Goal: Task Accomplishment & Management: Manage account settings

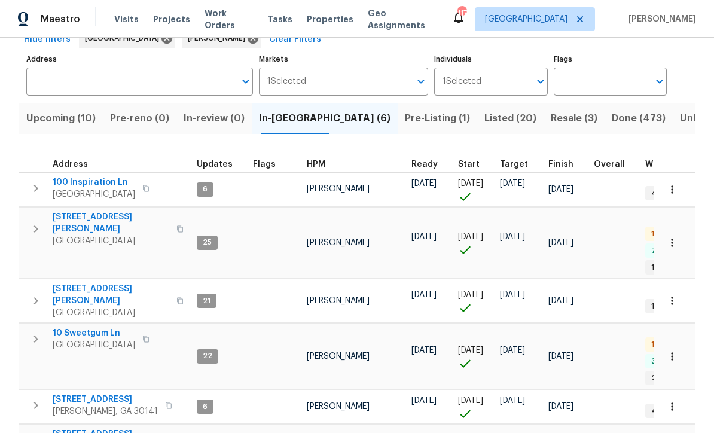
scroll to position [66, 0]
click at [92, 183] on span "100 Inspiration Ln" at bounding box center [94, 183] width 83 height 12
click at [88, 220] on span "306 Cooper Creek Dr" at bounding box center [111, 224] width 117 height 24
click at [70, 284] on span "61 Jeanette St" at bounding box center [111, 296] width 117 height 24
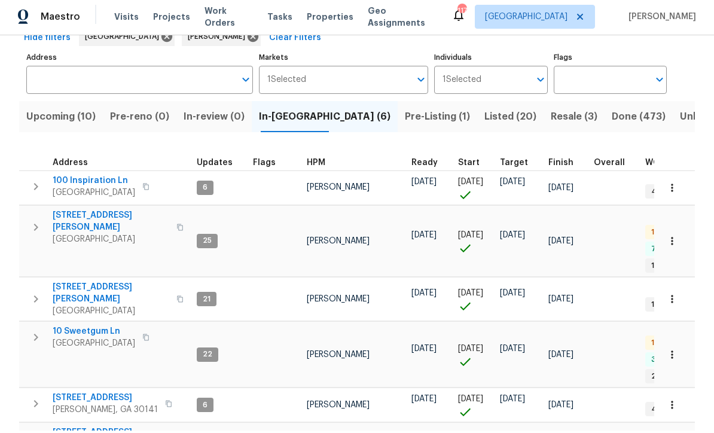
scroll to position [0, 0]
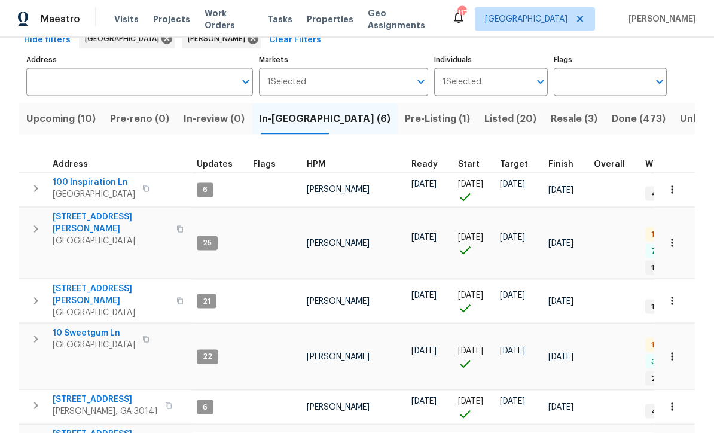
click at [77, 328] on span "10 Sweetgum Ln" at bounding box center [94, 334] width 83 height 12
click at [77, 394] on span "[STREET_ADDRESS]" at bounding box center [105, 400] width 105 height 12
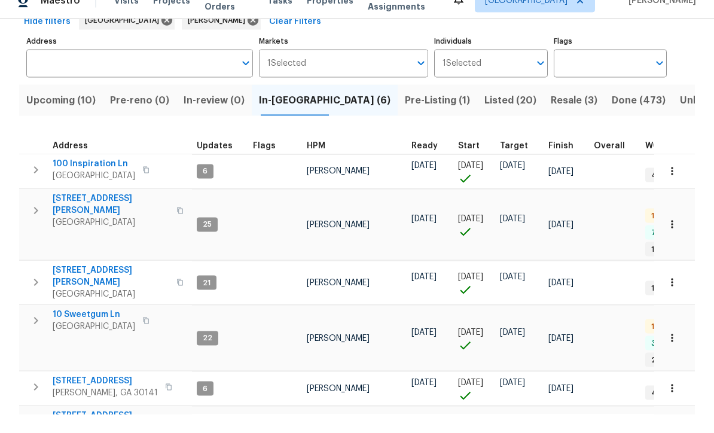
scroll to position [39, 0]
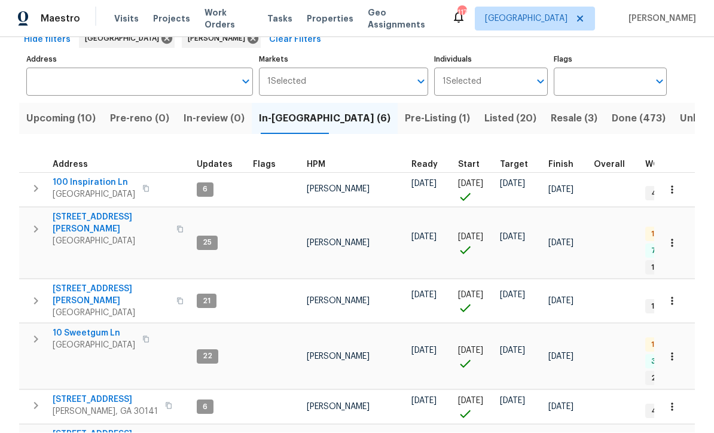
click at [70, 429] on span "[STREET_ADDRESS][PERSON_NAME]" at bounding box center [111, 441] width 117 height 24
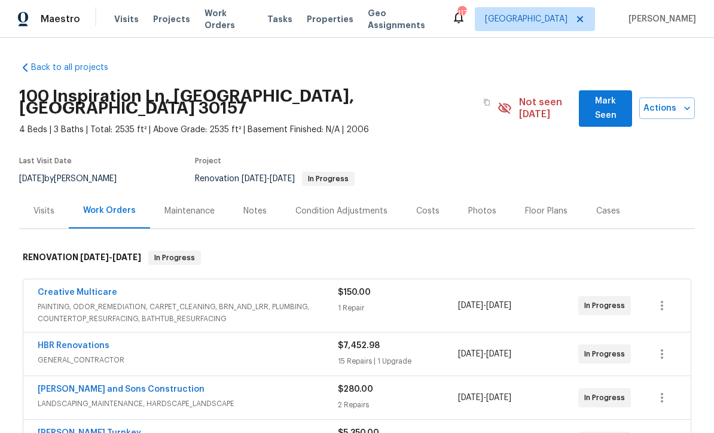
click at [598, 111] on button "Mark Seen" at bounding box center [605, 108] width 53 height 36
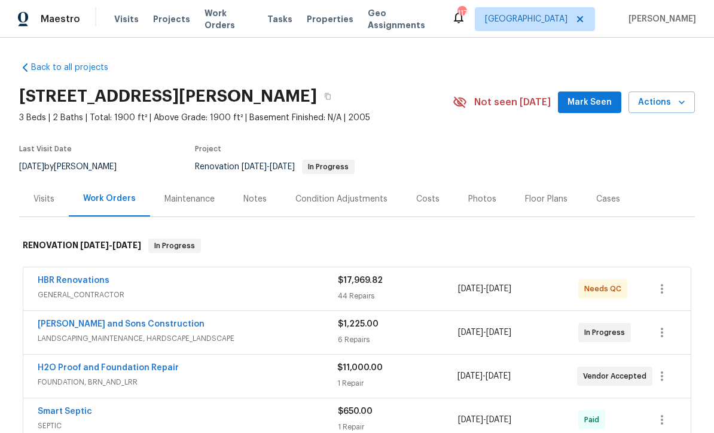
click at [598, 109] on span "Mark Seen" at bounding box center [590, 102] width 44 height 15
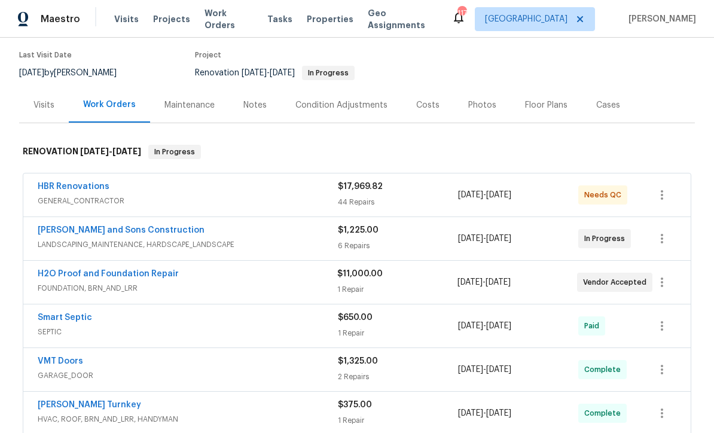
scroll to position [95, 0]
click at [81, 231] on link "[PERSON_NAME] and Sons Construction" at bounding box center [121, 230] width 167 height 8
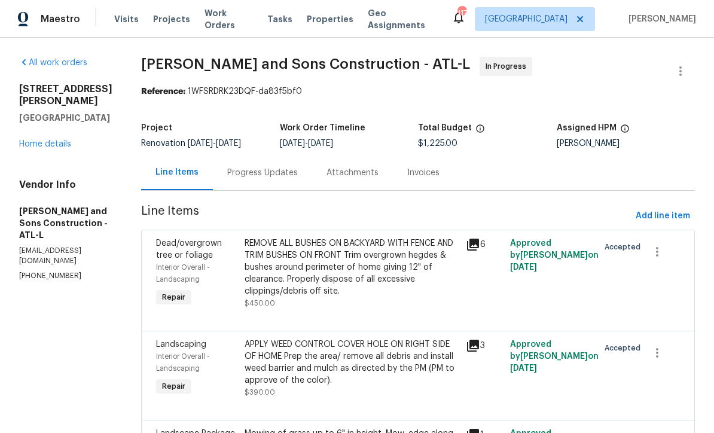
scroll to position [19, 0]
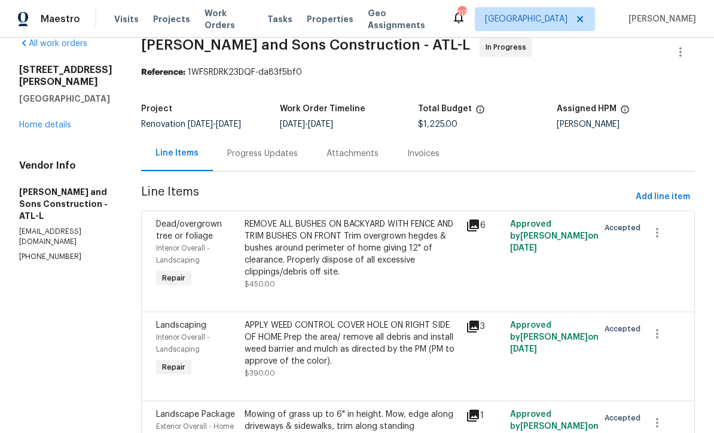
click at [227, 157] on div "Progress Updates" at bounding box center [262, 154] width 71 height 12
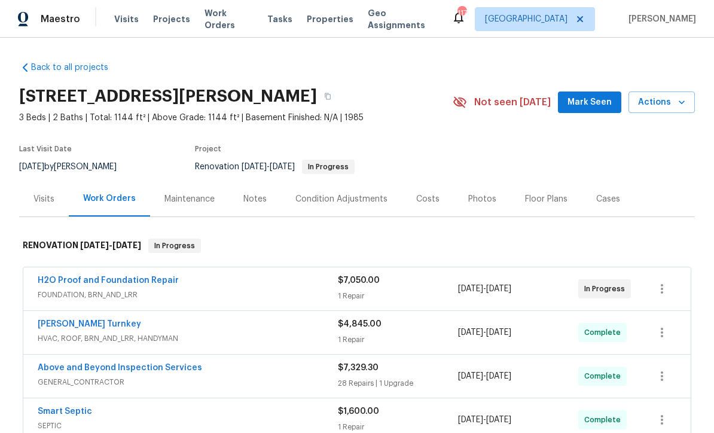
click at [604, 110] on button "Mark Seen" at bounding box center [589, 103] width 63 height 22
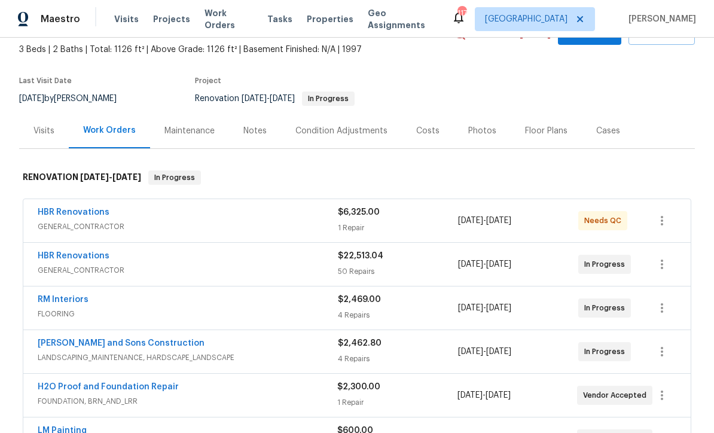
scroll to position [69, 0]
click at [70, 211] on link "HBR Renovations" at bounding box center [74, 212] width 72 height 8
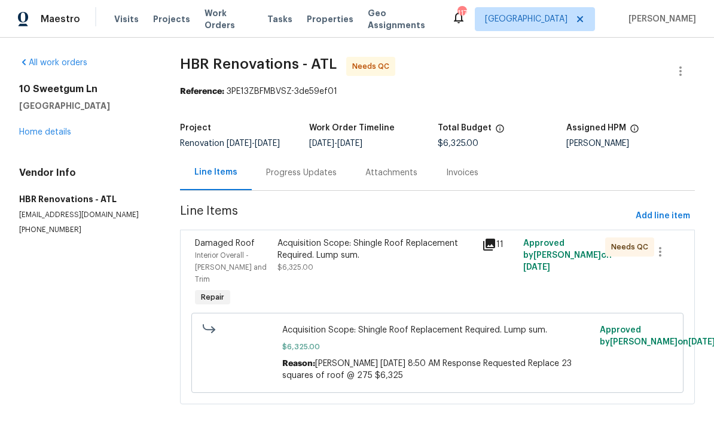
click at [321, 261] on div "Acquisition Scope: Shingle Roof Replacement Required. Lump sum." at bounding box center [377, 250] width 198 height 24
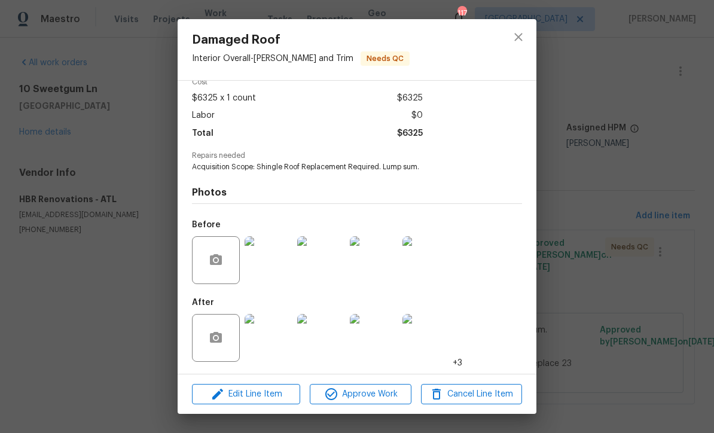
scroll to position [61, 0]
click at [277, 342] on img at bounding box center [269, 338] width 48 height 48
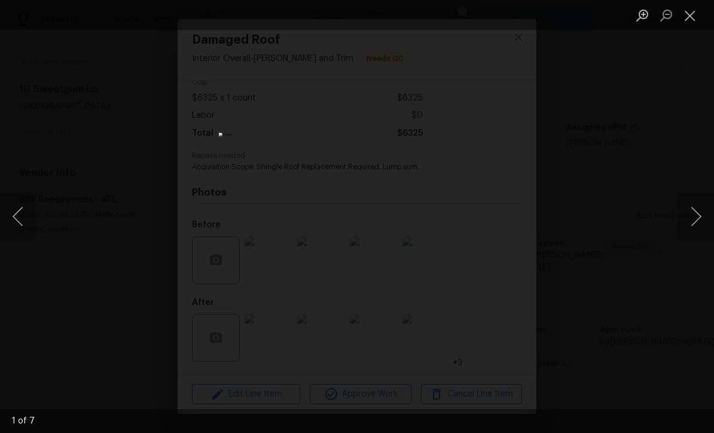
click at [693, 222] on button "Next image" at bounding box center [696, 217] width 36 height 48
click at [701, 214] on button "Next image" at bounding box center [696, 217] width 36 height 48
click at [695, 214] on button "Next image" at bounding box center [696, 217] width 36 height 48
click at [698, 214] on button "Next image" at bounding box center [696, 217] width 36 height 48
click at [699, 210] on button "Next image" at bounding box center [696, 217] width 36 height 48
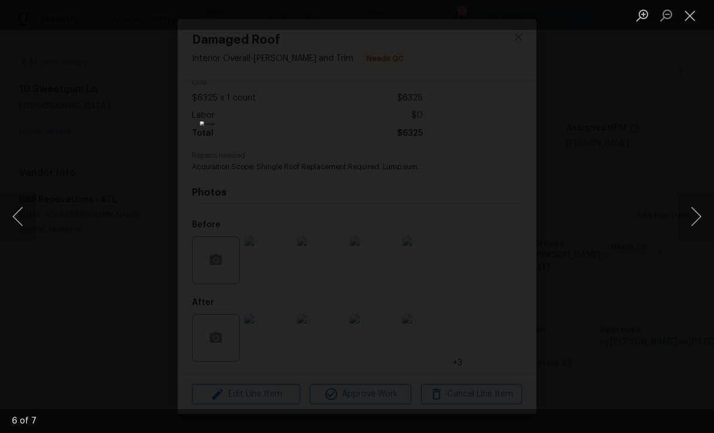
click at [699, 210] on button "Next image" at bounding box center [696, 217] width 36 height 48
click at [699, 211] on button "Next image" at bounding box center [696, 217] width 36 height 48
click at [697, 22] on button "Close lightbox" at bounding box center [690, 15] width 24 height 21
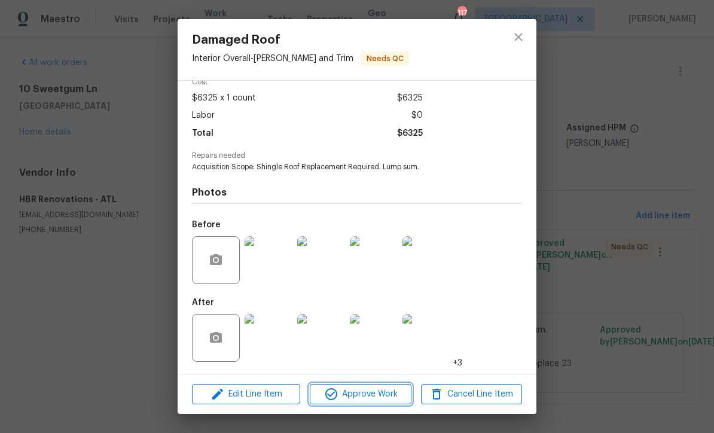
click at [360, 398] on span "Approve Work" at bounding box center [361, 394] width 94 height 15
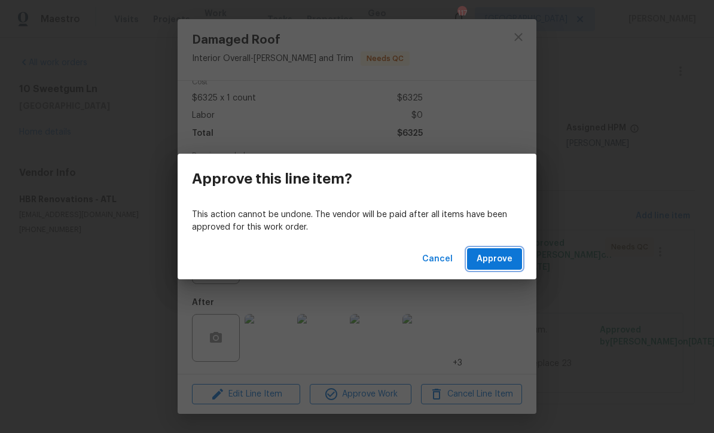
click at [498, 264] on span "Approve" at bounding box center [495, 259] width 36 height 15
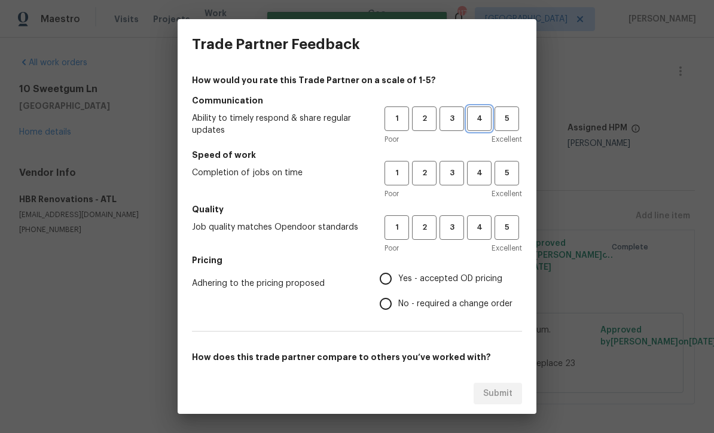
click at [471, 115] on span "4" at bounding box center [479, 119] width 22 height 14
click at [475, 170] on span "4" at bounding box center [479, 173] width 22 height 14
click at [476, 225] on span "4" at bounding box center [479, 228] width 22 height 14
click at [385, 278] on input "Yes - accepted OD pricing" at bounding box center [385, 278] width 25 height 25
radio input "true"
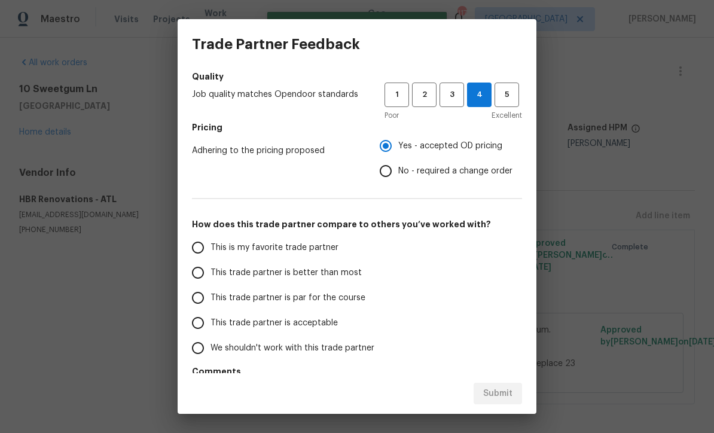
scroll to position [133, 0]
click at [200, 301] on input "This trade partner is par for the course" at bounding box center [197, 297] width 25 height 25
click at [496, 391] on span "Submit" at bounding box center [497, 393] width 29 height 15
radio input "true"
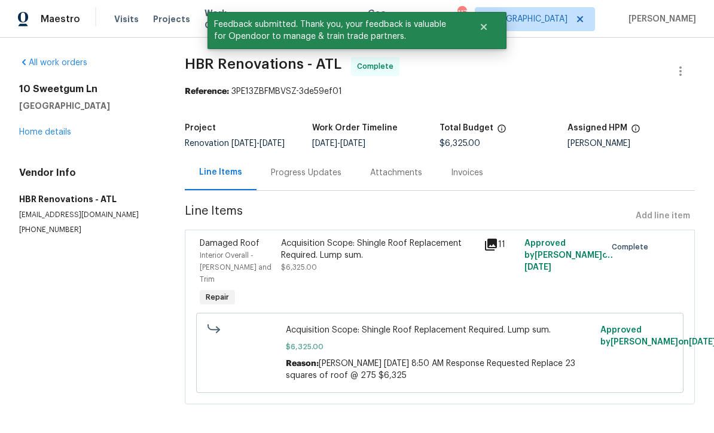
click at [44, 133] on link "Home details" at bounding box center [45, 132] width 52 height 8
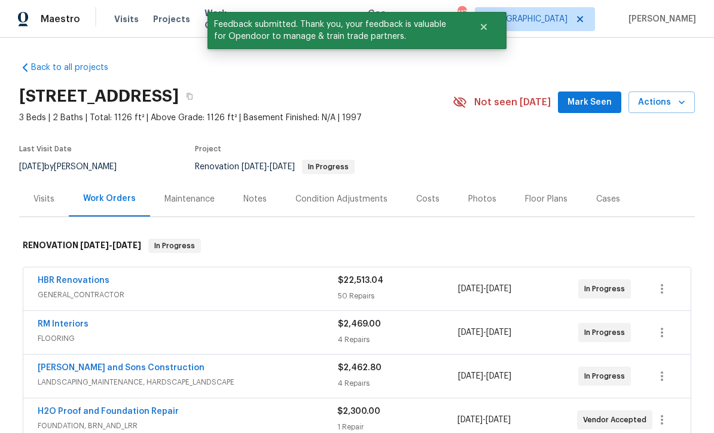
click at [582, 101] on span "Mark Seen" at bounding box center [590, 102] width 44 height 15
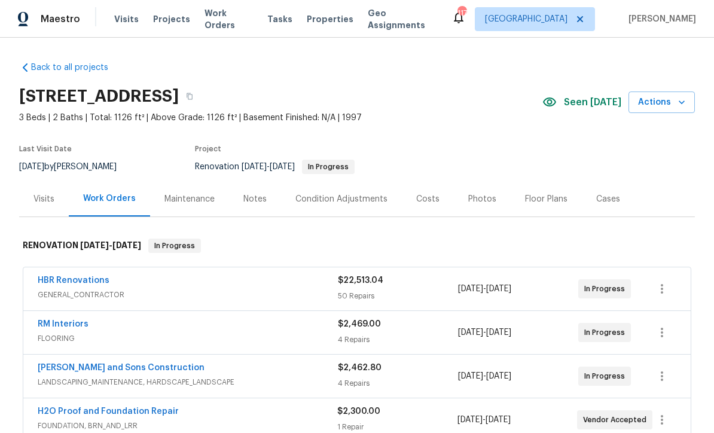
click at [246, 198] on div "Notes" at bounding box center [255, 199] width 23 height 12
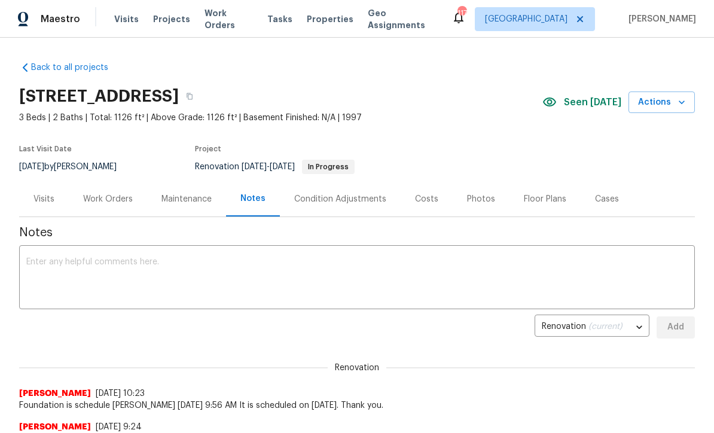
click at [37, 259] on textarea at bounding box center [357, 279] width 662 height 42
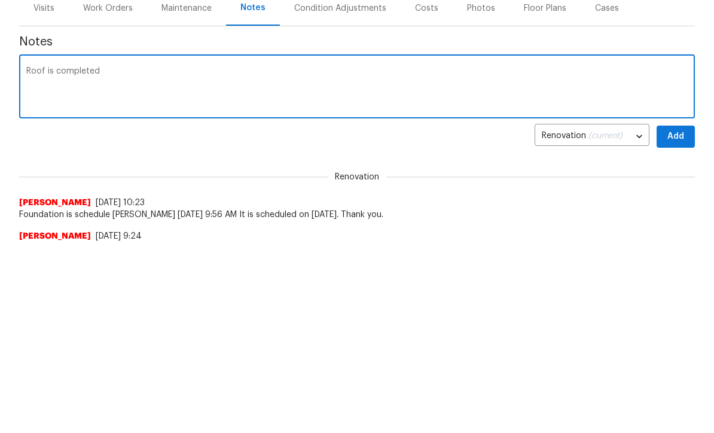
type textarea "Roof is completed"
click at [681, 320] on span "Add" at bounding box center [675, 327] width 19 height 15
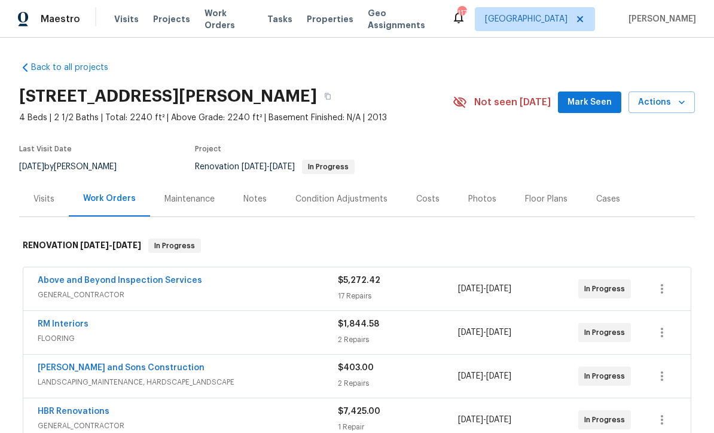
click at [595, 112] on button "Mark Seen" at bounding box center [589, 103] width 63 height 22
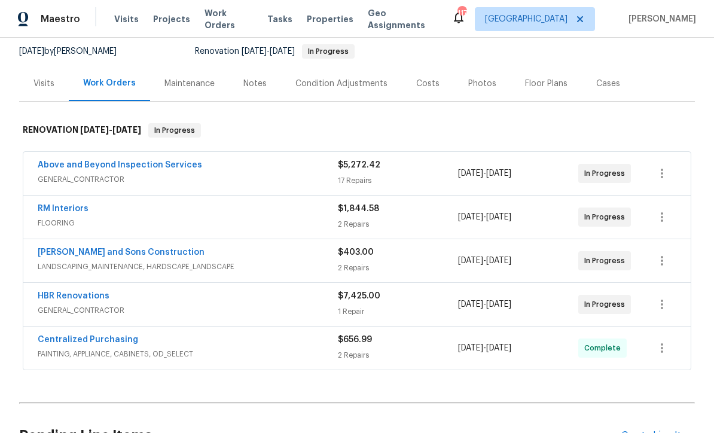
scroll to position [114, 0]
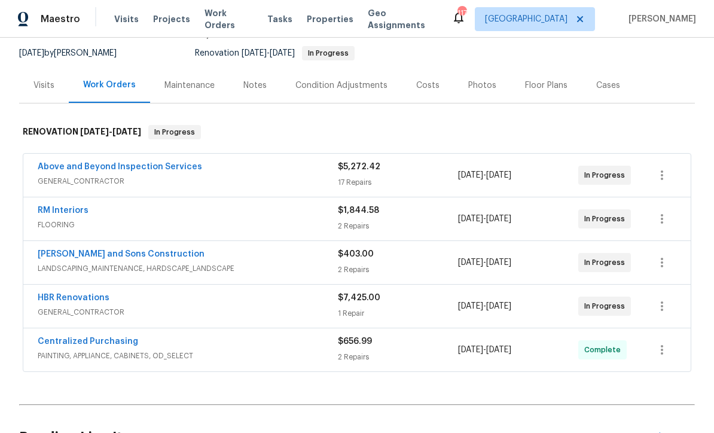
click at [84, 257] on link "[PERSON_NAME] and Sons Construction" at bounding box center [121, 254] width 167 height 8
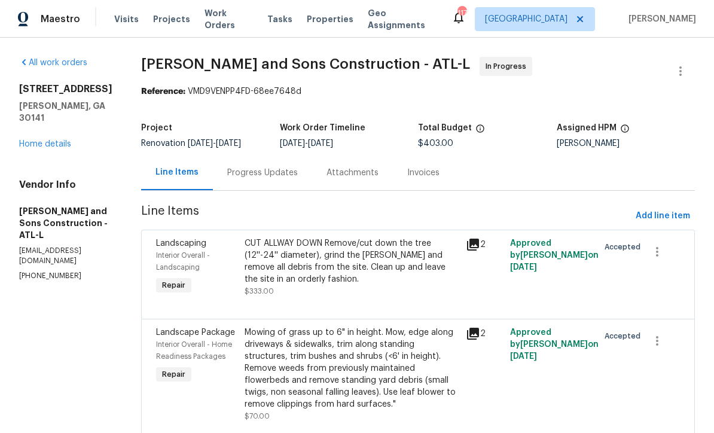
click at [227, 174] on div "Progress Updates" at bounding box center [262, 173] width 71 height 12
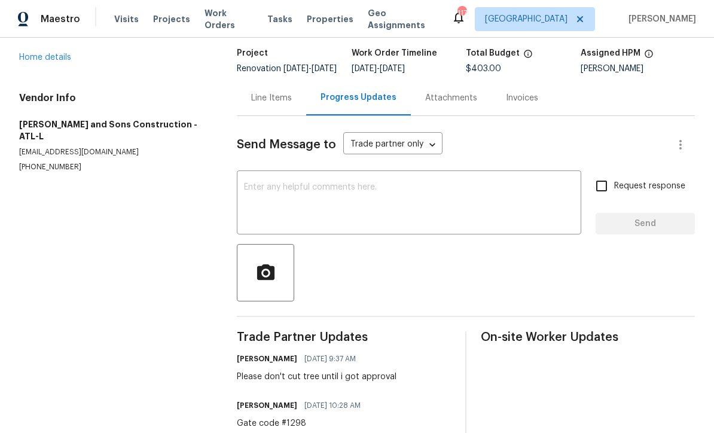
scroll to position [74, 0]
click at [251, 194] on textarea at bounding box center [409, 205] width 330 height 42
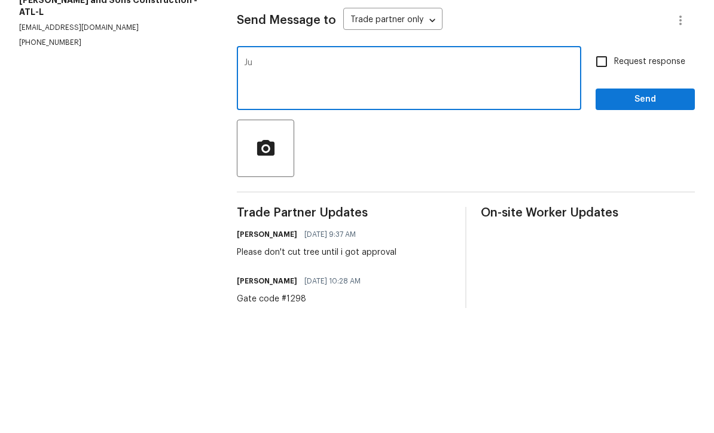
type textarea "J"
type textarea "Please confirm that you see message below"
click at [602, 174] on input "Request response" at bounding box center [601, 186] width 25 height 25
checkbox input "true"
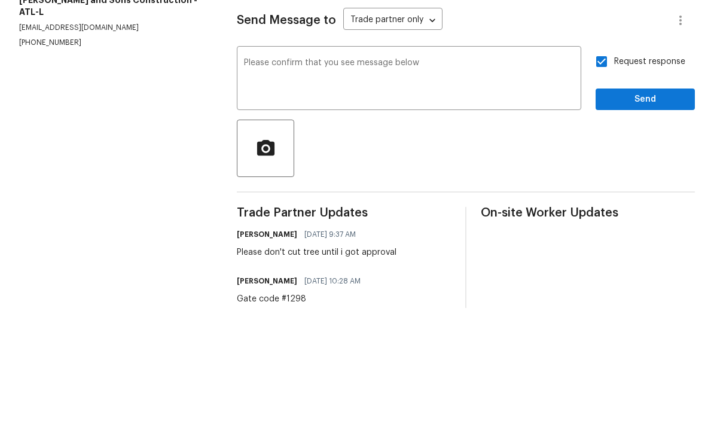
scroll to position [39, 0]
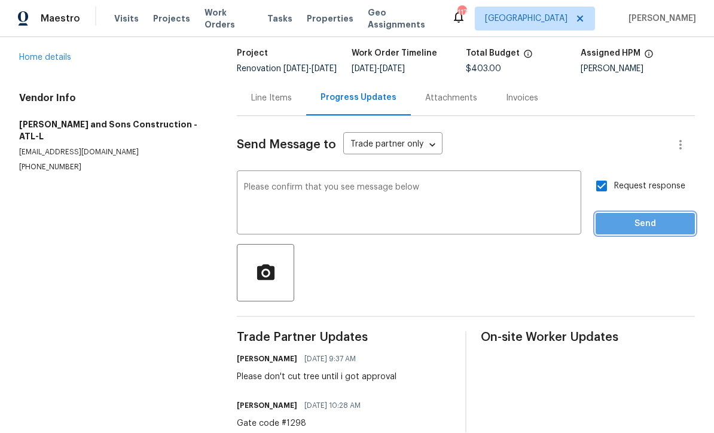
click at [637, 217] on span "Send" at bounding box center [645, 224] width 80 height 15
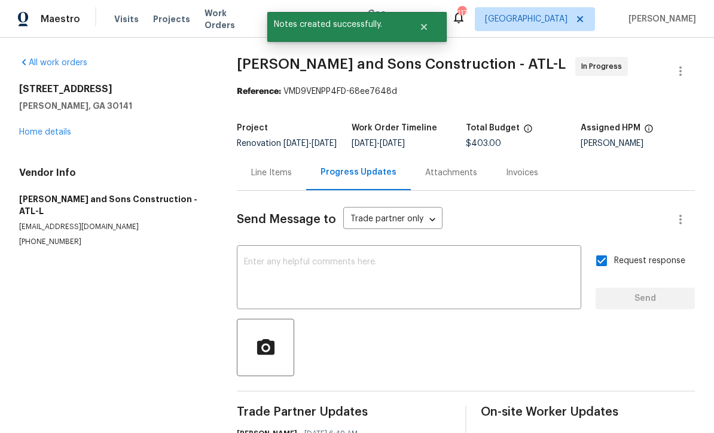
click at [41, 128] on link "Home details" at bounding box center [45, 132] width 52 height 8
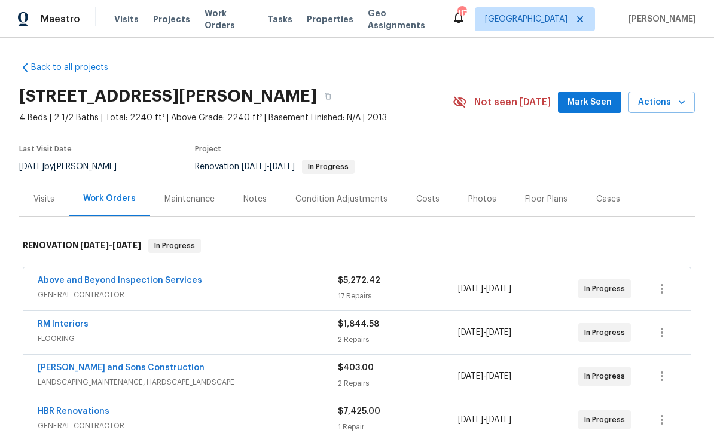
click at [589, 95] on span "Mark Seen" at bounding box center [590, 102] width 44 height 15
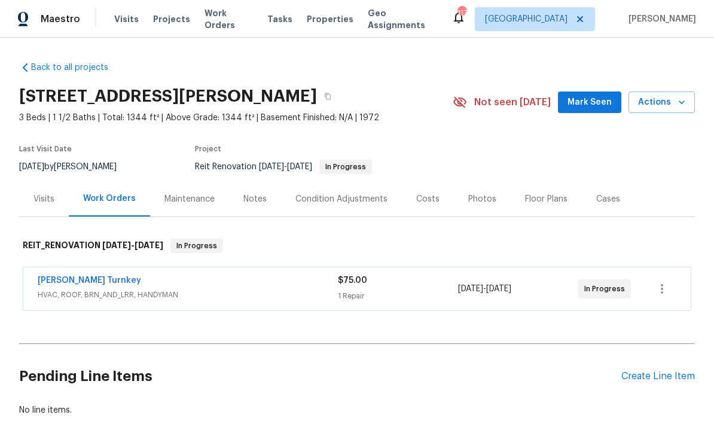
click at [596, 104] on span "Mark Seen" at bounding box center [590, 102] width 44 height 15
